Goal: Navigation & Orientation: Find specific page/section

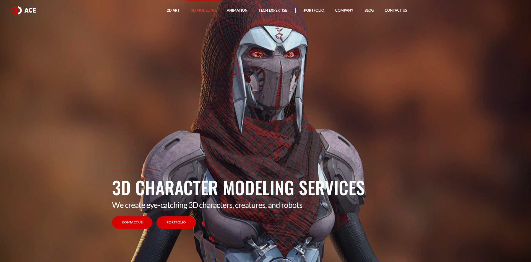
click at [186, 220] on link "Portfolio" at bounding box center [176, 222] width 39 height 12
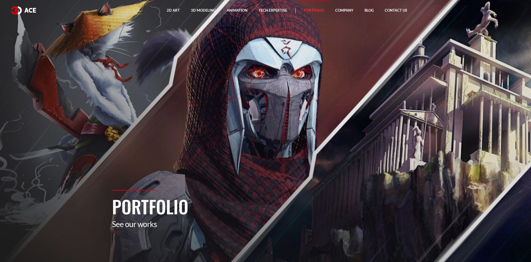
click at [285, 154] on section "Portfolio See our works" at bounding box center [265, 131] width 531 height 262
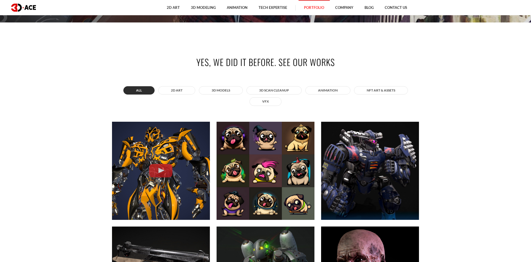
scroll to position [261, 0]
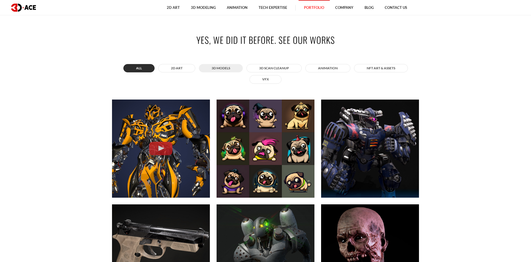
click at [225, 68] on button "3D MODELS" at bounding box center [221, 68] width 44 height 8
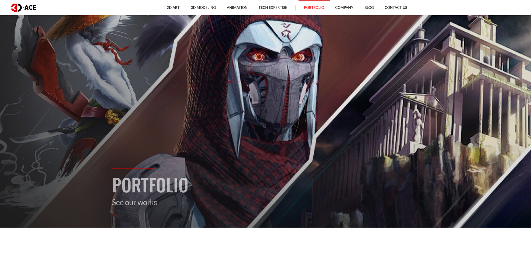
scroll to position [0, 0]
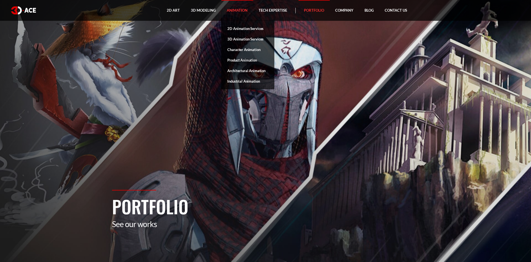
click at [247, 10] on link "Animation" at bounding box center [237, 10] width 32 height 21
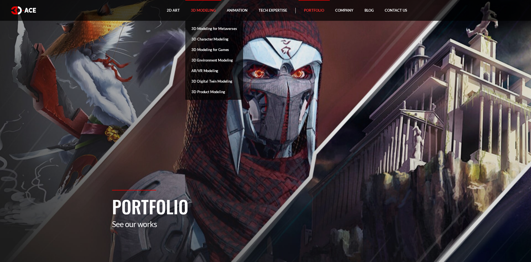
click at [201, 10] on link "3D Modeling" at bounding box center [203, 10] width 36 height 21
